Goal: Use online tool/utility: Utilize a website feature to perform a specific function

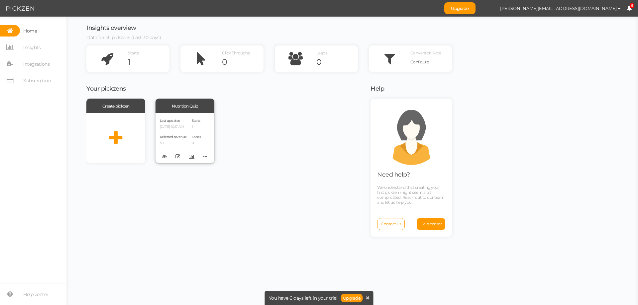
click at [197, 125] on p "1" at bounding box center [196, 127] width 9 height 4
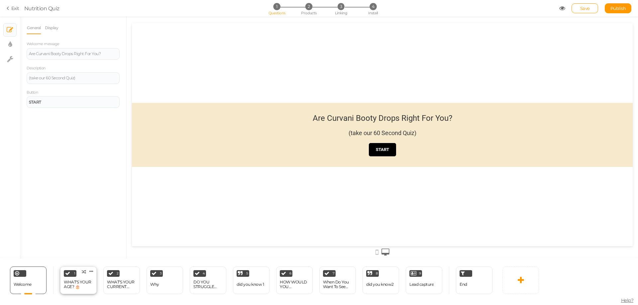
click at [84, 283] on div "WHAT'S YOUR AGE? 🎂" at bounding box center [78, 284] width 29 height 9
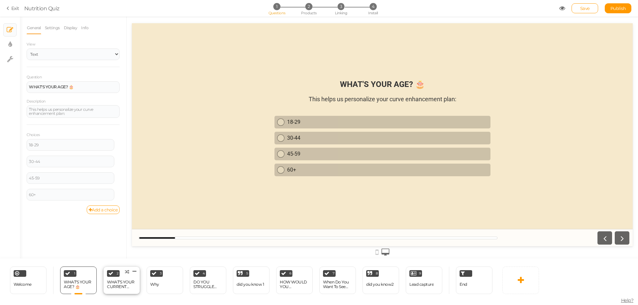
click at [120, 282] on div "WHAT'S YOUR CURRENT WEIGHT? ⚖️" at bounding box center [121, 284] width 29 height 9
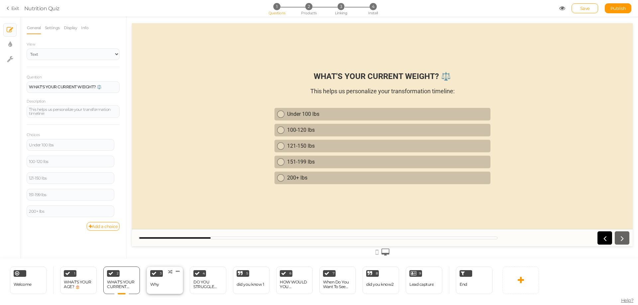
click at [151, 282] on div "Why" at bounding box center [154, 285] width 9 height 12
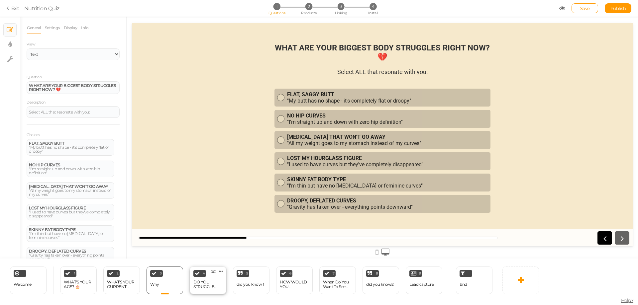
click at [210, 285] on div "DO YOU STRUGGLE WITH... 😔💭" at bounding box center [207, 284] width 29 height 9
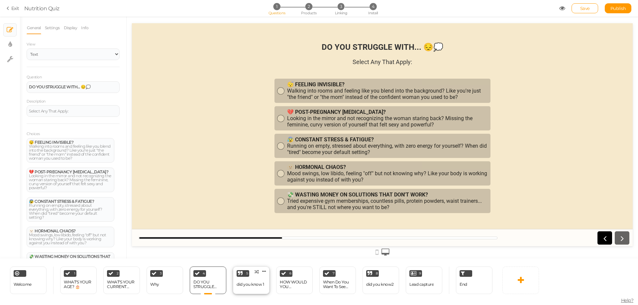
click at [249, 284] on div "did you know 1" at bounding box center [250, 284] width 27 height 5
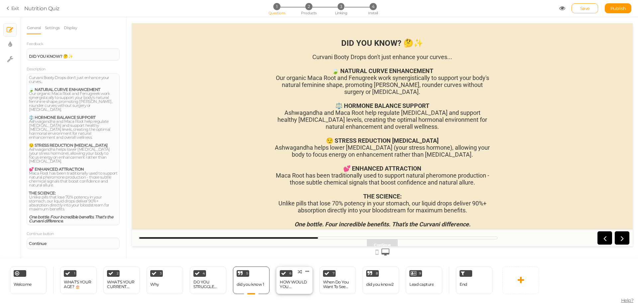
click at [304, 284] on div "HOW WOULD YOU DESCRIBE YOUR LIFESTYLE?" at bounding box center [294, 284] width 29 height 9
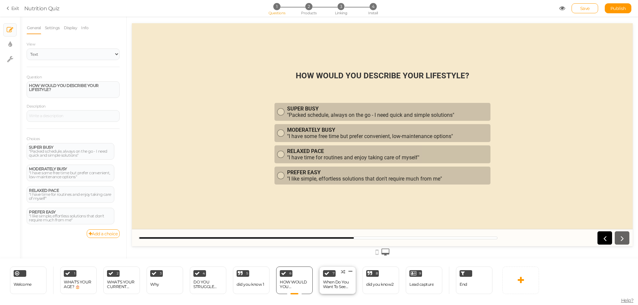
click at [339, 282] on div "When Do You Want To See Results?" at bounding box center [337, 284] width 29 height 9
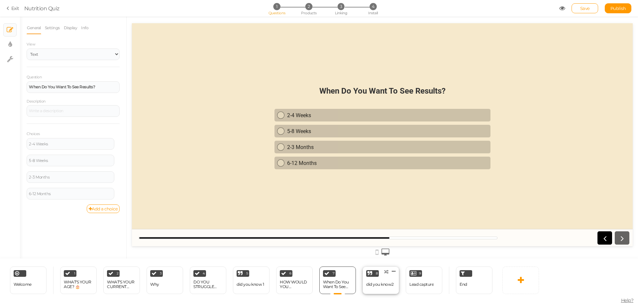
click at [374, 281] on div "did you know2" at bounding box center [380, 285] width 28 height 12
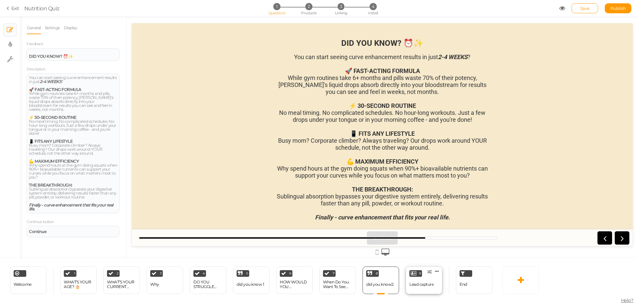
click at [433, 289] on div "Lead capture" at bounding box center [421, 285] width 24 height 12
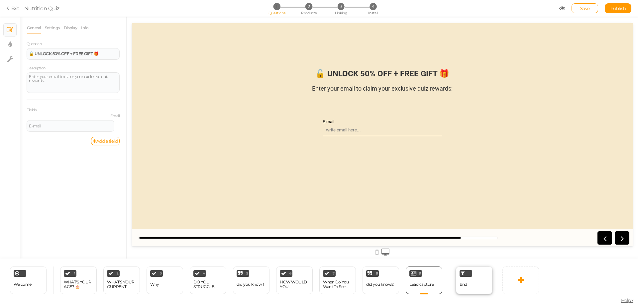
click at [457, 288] on div "End" at bounding box center [474, 281] width 37 height 28
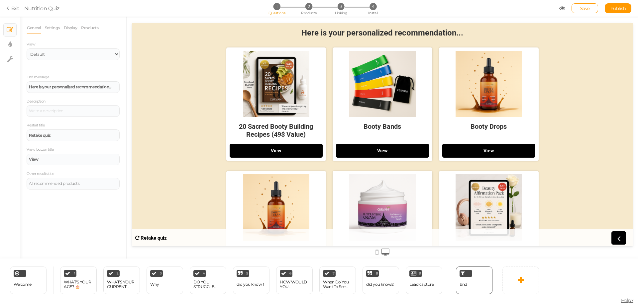
click at [15, 9] on link "Exit" at bounding box center [13, 8] width 13 height 7
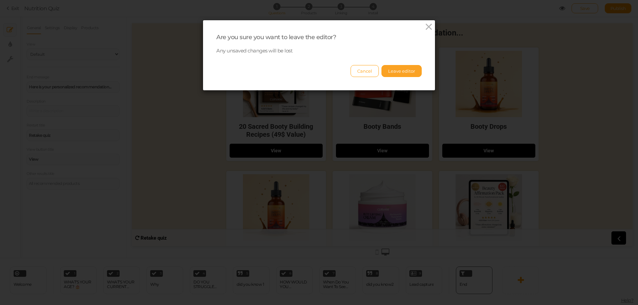
click at [400, 70] on button "Leave editor" at bounding box center [401, 71] width 40 height 12
